Goal: Check status

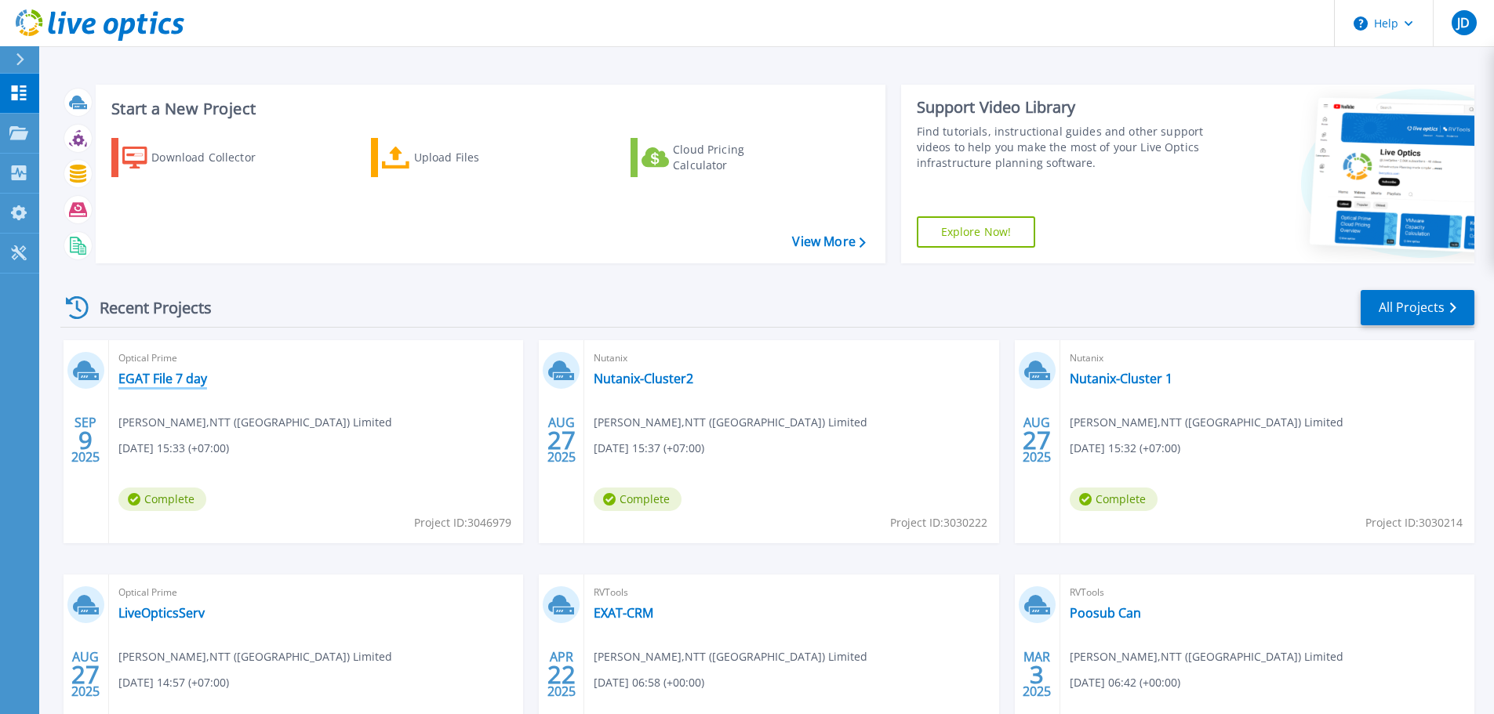
click at [183, 380] on link "EGAT File 7 day" at bounding box center [162, 379] width 89 height 16
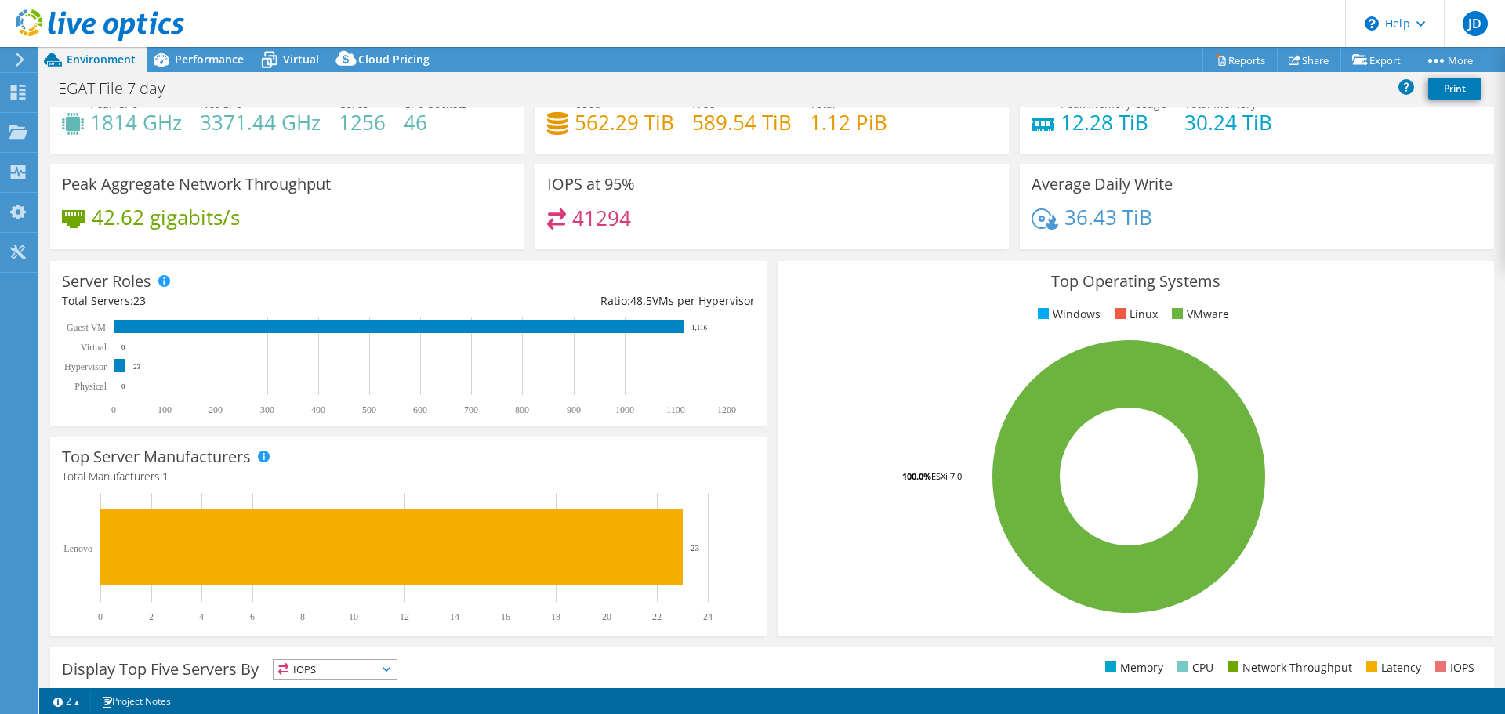
scroll to position [78, 0]
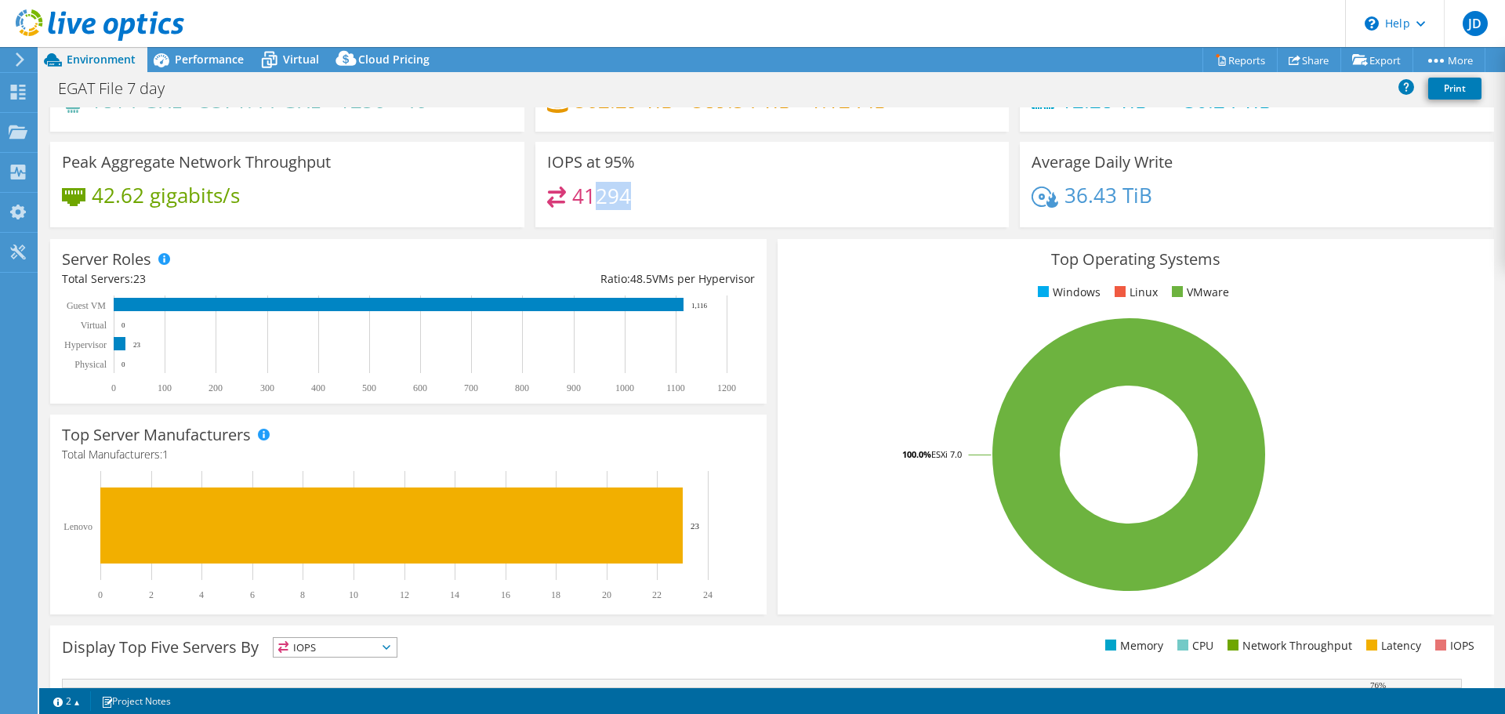
drag, startPoint x: 587, startPoint y: 199, endPoint x: 626, endPoint y: 199, distance: 38.4
click at [626, 199] on h4 "41294" at bounding box center [601, 195] width 59 height 17
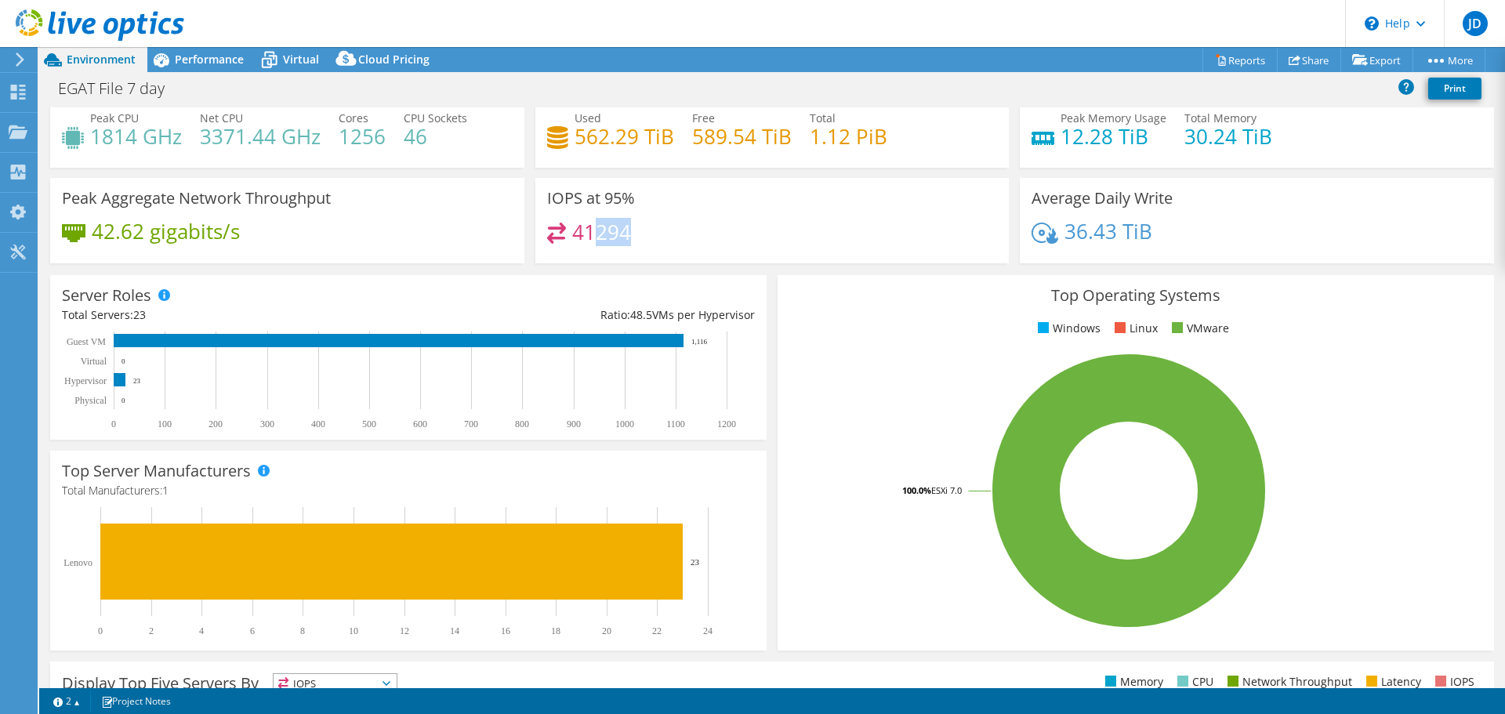
scroll to position [0, 0]
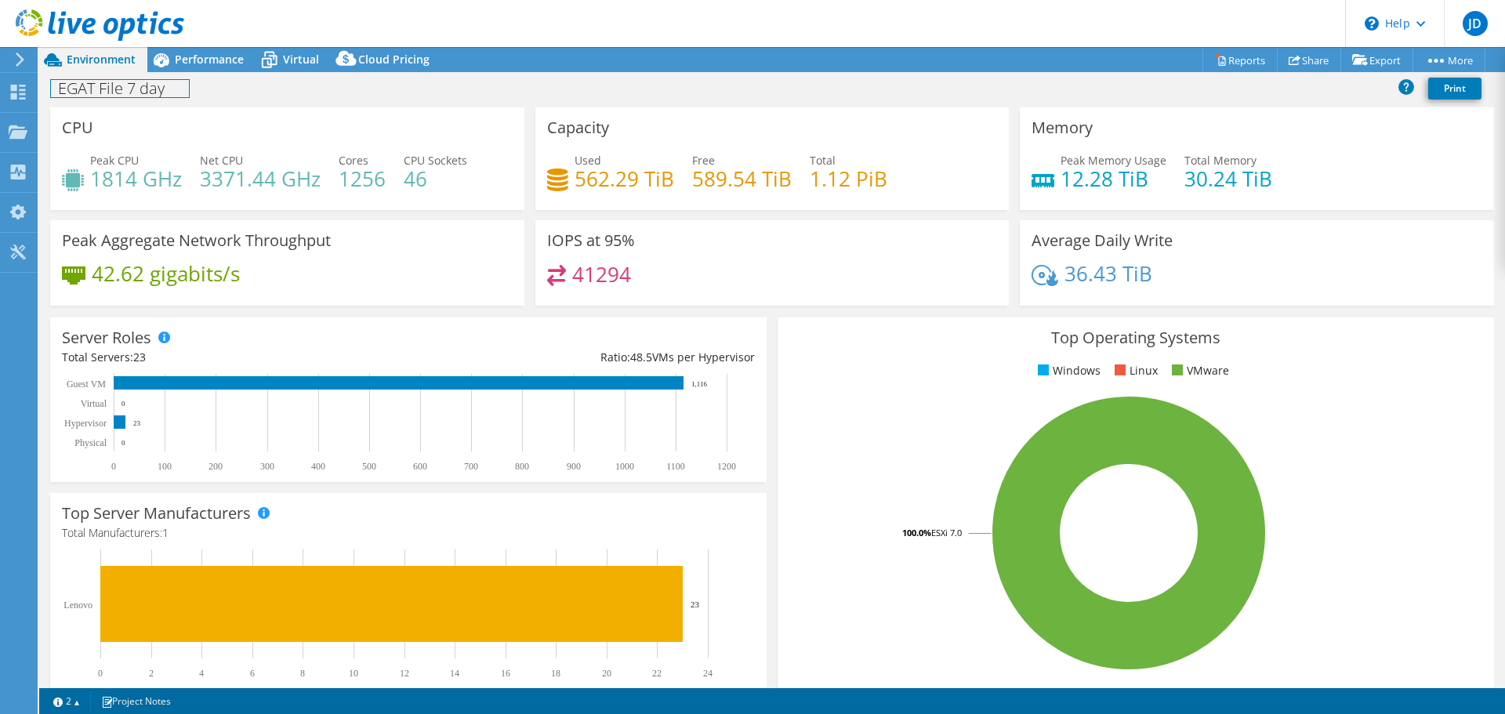
click at [198, 73] on div "EGAT File 7 day Print" at bounding box center [772, 89] width 1466 height 35
click at [209, 66] on span "Performance" at bounding box center [209, 59] width 69 height 15
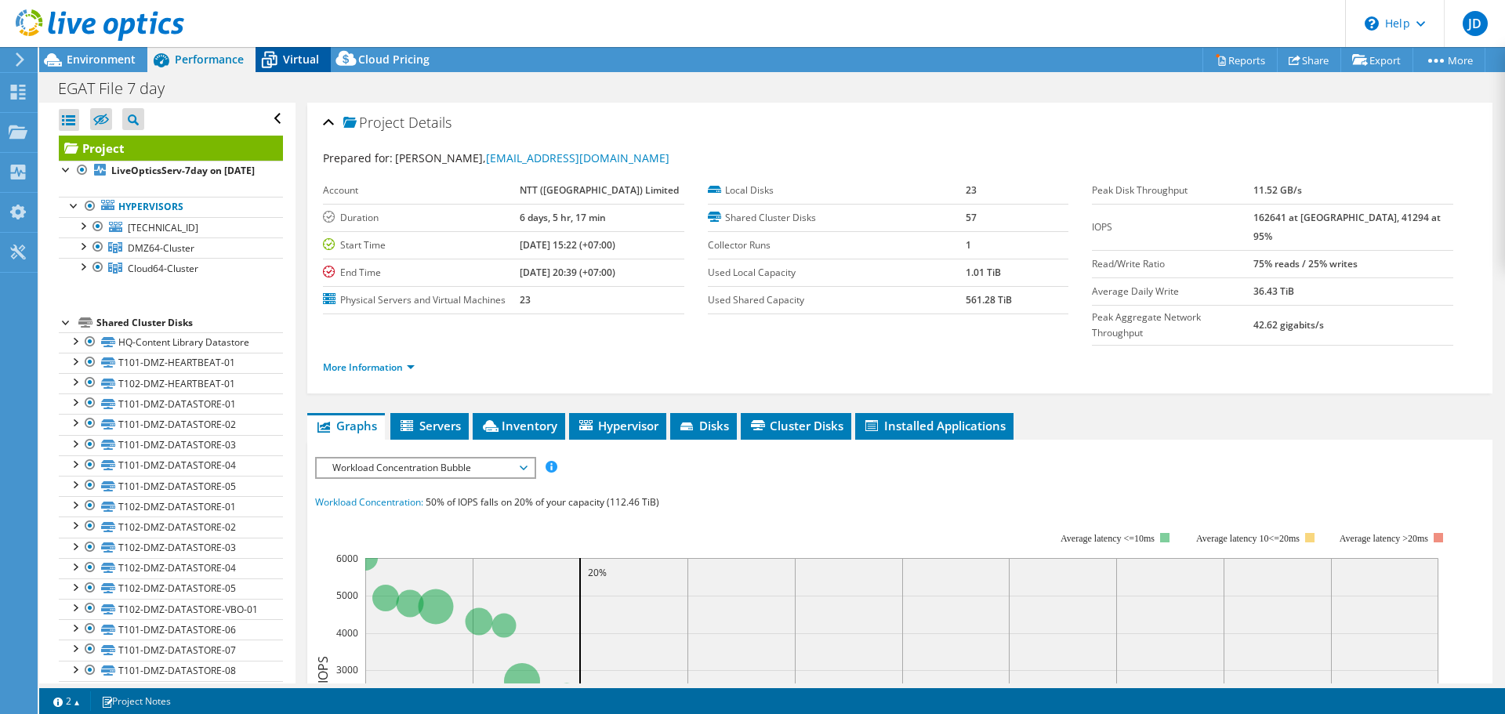
click at [292, 56] on span "Virtual" at bounding box center [301, 59] width 36 height 15
